Goal: Transaction & Acquisition: Purchase product/service

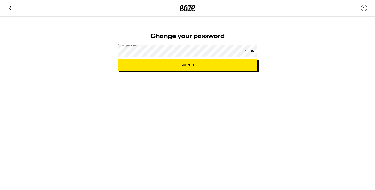
click at [128, 65] on span "Submit" at bounding box center [187, 65] width 131 height 4
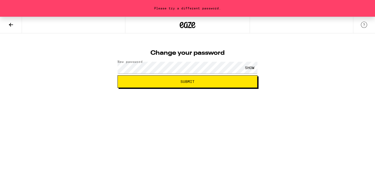
click at [251, 66] on div "SHOW" at bounding box center [250, 68] width 16 height 12
click at [130, 82] on span "Submit" at bounding box center [187, 82] width 131 height 4
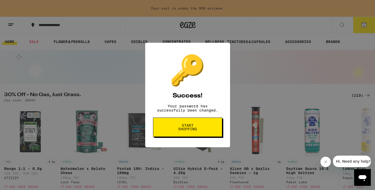
click at [182, 131] on span "Start shopping" at bounding box center [187, 127] width 27 height 7
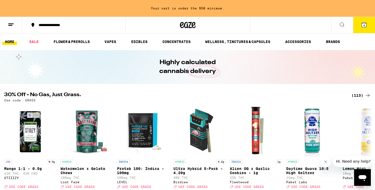
click at [82, 25] on div "**********" at bounding box center [76, 25] width 81 height 4
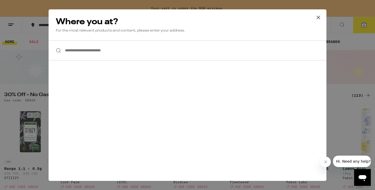
click at [85, 54] on input "**********" at bounding box center [188, 50] width 278 height 20
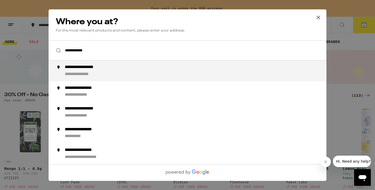
click at [93, 68] on div "**********" at bounding box center [89, 67] width 49 height 5
type input "**********"
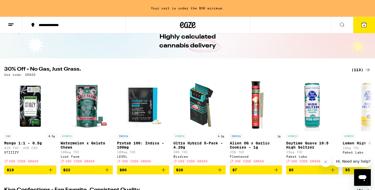
scroll to position [26, 0]
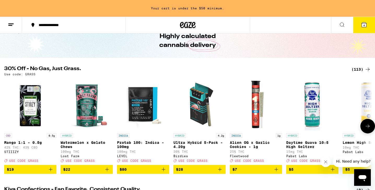
click at [263, 173] on span "$7" at bounding box center [255, 170] width 47 height 6
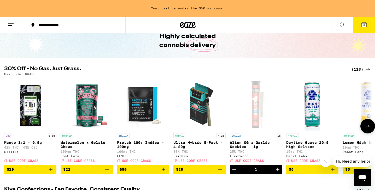
click at [372, 130] on button at bounding box center [367, 126] width 15 height 15
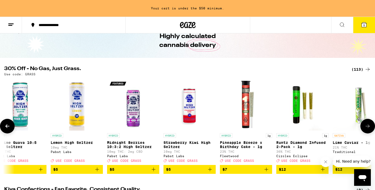
scroll to position [0, 310]
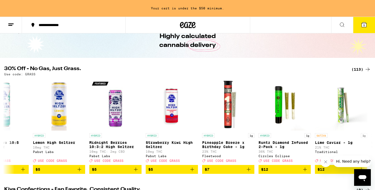
click at [364, 68] on div "(113)" at bounding box center [361, 69] width 19 height 6
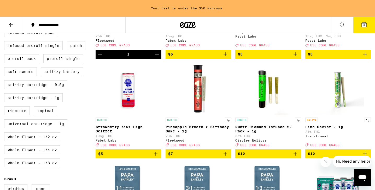
scroll to position [226, 0]
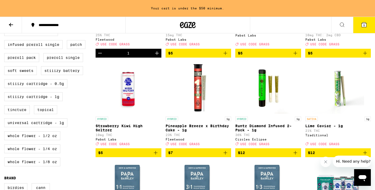
click at [294, 156] on icon "Add to bag" at bounding box center [295, 153] width 6 height 6
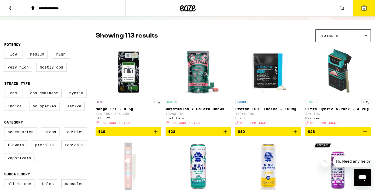
scroll to position [38, 0]
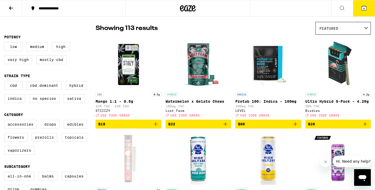
click at [172, 126] on span "$22" at bounding box center [171, 124] width 7 height 4
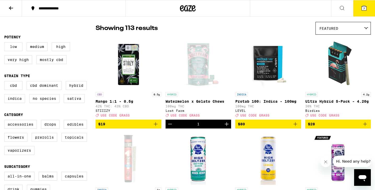
click at [14, 46] on label "Low" at bounding box center [13, 46] width 18 height 9
click at [5, 43] on input "Low" at bounding box center [5, 43] width 0 height 0
checkbox input "true"
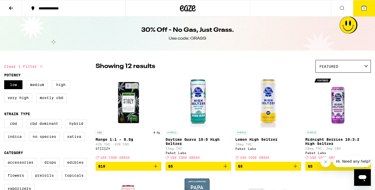
click at [9, 9] on icon at bounding box center [11, 8] width 6 height 6
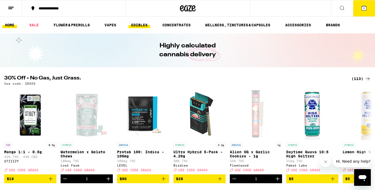
click at [134, 26] on link "EDIBLES" at bounding box center [139, 25] width 22 height 6
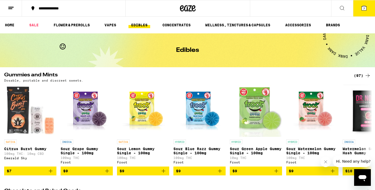
scroll to position [50, 0]
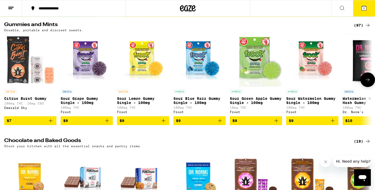
click at [106, 123] on icon "Add to bag" at bounding box center [107, 121] width 6 height 6
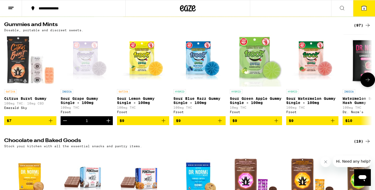
click at [195, 124] on span "$9" at bounding box center [199, 121] width 47 height 6
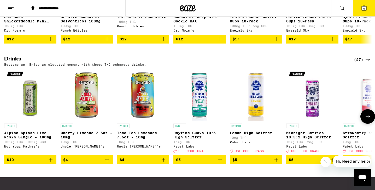
scroll to position [250, 0]
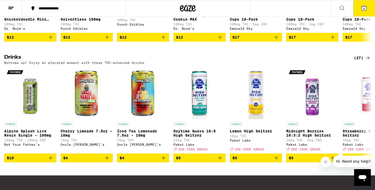
click at [361, 8] on icon at bounding box center [364, 8] width 6 height 6
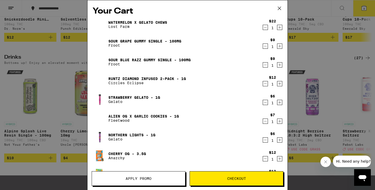
scroll to position [1, 0]
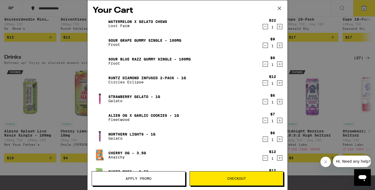
click at [264, 27] on icon "Decrement" at bounding box center [265, 27] width 5 height 6
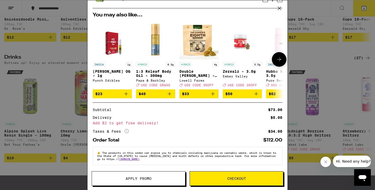
scroll to position [163, 0]
click at [167, 182] on button "Apply Promo" at bounding box center [139, 179] width 94 height 15
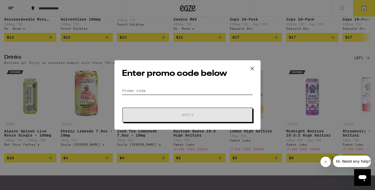
click at [156, 94] on input "Promo Code" at bounding box center [187, 91] width 131 height 8
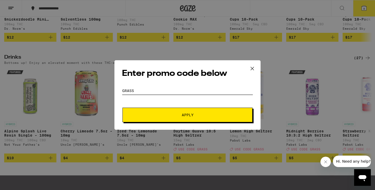
type input "GRASS"
click at [181, 114] on span "Apply" at bounding box center [188, 115] width 94 height 4
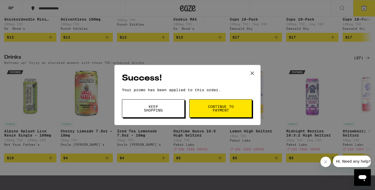
click at [197, 109] on button "Continue to payment" at bounding box center [220, 109] width 63 height 18
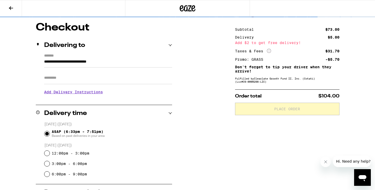
scroll to position [42, 0]
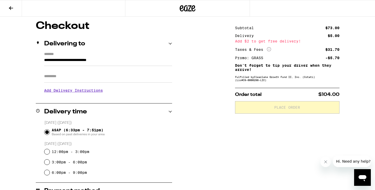
click at [9, 5] on icon at bounding box center [11, 8] width 6 height 6
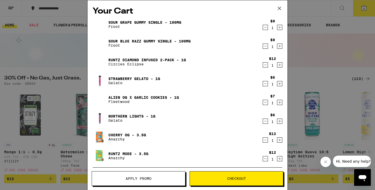
scroll to position [10, 0]
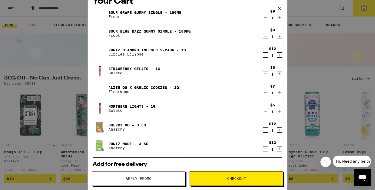
click at [229, 178] on span "Checkout" at bounding box center [236, 179] width 19 height 4
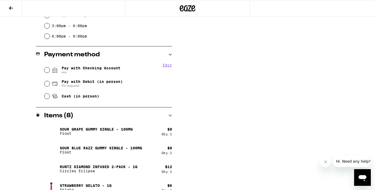
scroll to position [186, 0]
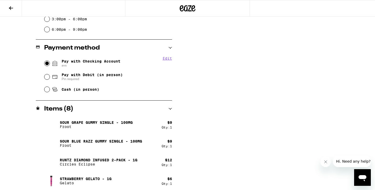
click at [45, 62] on input "Pay with Checking Account avs" at bounding box center [46, 63] width 5 height 5
radio input "true"
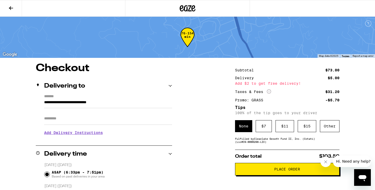
scroll to position [12, 0]
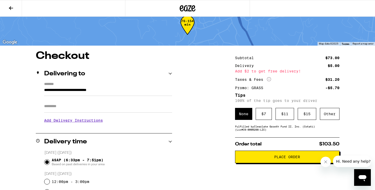
click at [260, 116] on div "$ 7" at bounding box center [264, 114] width 16 height 12
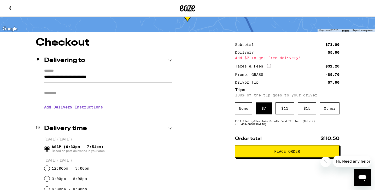
scroll to position [26, 0]
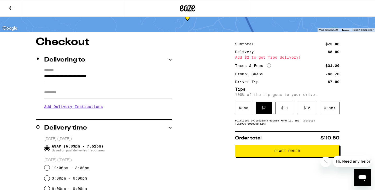
click at [266, 152] on span "Place Order" at bounding box center [287, 151] width 96 height 4
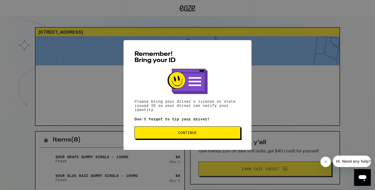
click at [204, 134] on span "Continue" at bounding box center [187, 133] width 97 height 4
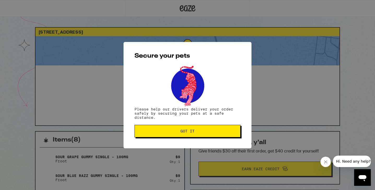
click at [192, 133] on span "Got it" at bounding box center [187, 132] width 14 height 4
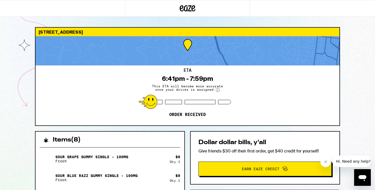
scroll to position [44, 0]
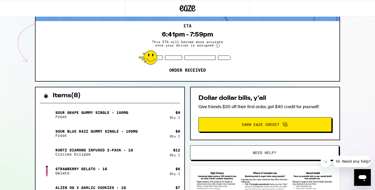
click at [19, 80] on div "[STREET_ADDRESS] ETA 6:41pm - 7:59pm This ETA will become more accurate once yo…" at bounding box center [187, 148] width 375 height 385
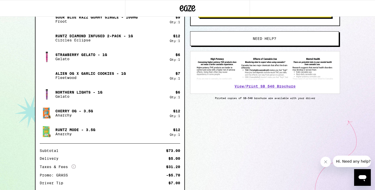
scroll to position [0, 0]
